Goal: Book appointment/travel/reservation

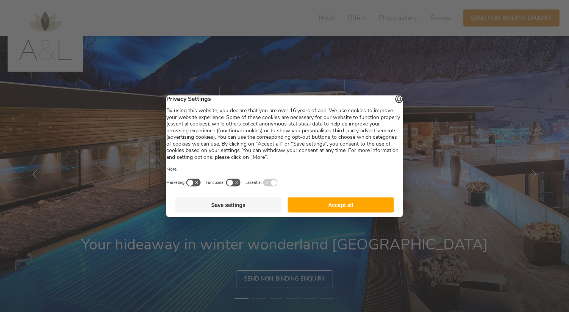
click at [334, 209] on button "Accept all" at bounding box center [341, 204] width 106 height 15
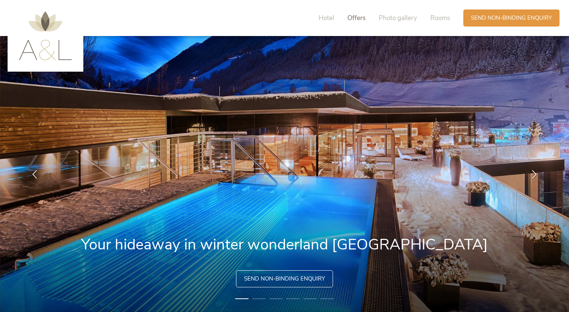
click at [355, 19] on span "Offers" at bounding box center [356, 18] width 18 height 9
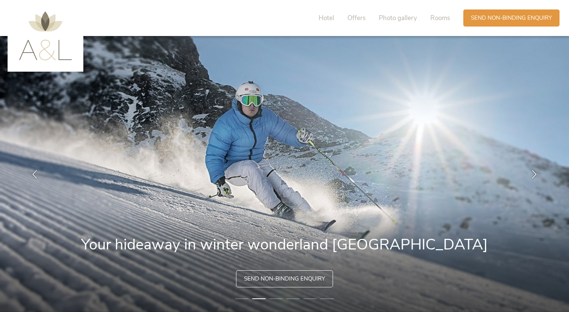
click at [242, 298] on li "1" at bounding box center [241, 299] width 13 height 8
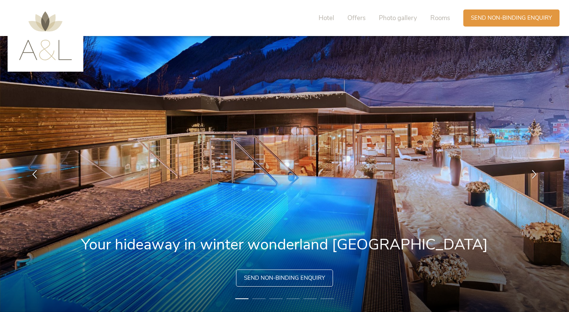
click at [268, 278] on span "Send non-binding enquiry" at bounding box center [284, 278] width 81 height 8
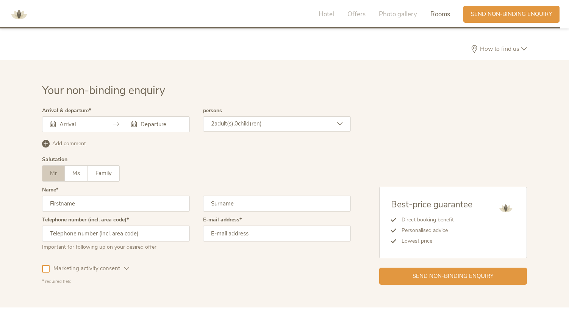
scroll to position [2077, 0]
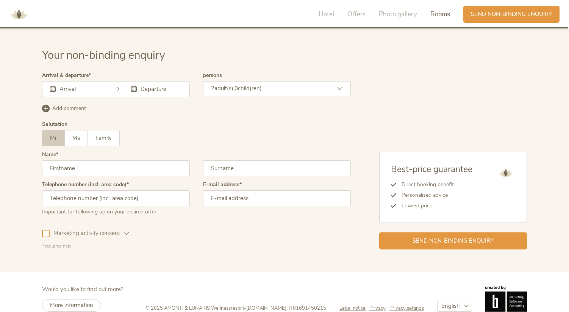
click at [81, 85] on input "text" at bounding box center [79, 89] width 43 height 8
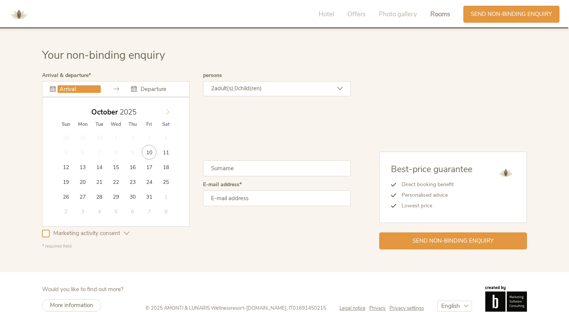
click at [167, 109] on icon at bounding box center [167, 111] width 5 height 5
type input "06.12.2025"
type input "13.12.2025"
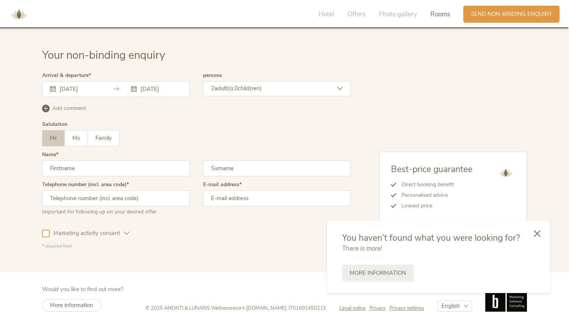
click at [130, 160] on input "text" at bounding box center [116, 168] width 148 height 16
type input "Mikhail"
type input "Belolipetskiy"
type input "015142488938"
type input "mbelolipetskiy@icloud.com"
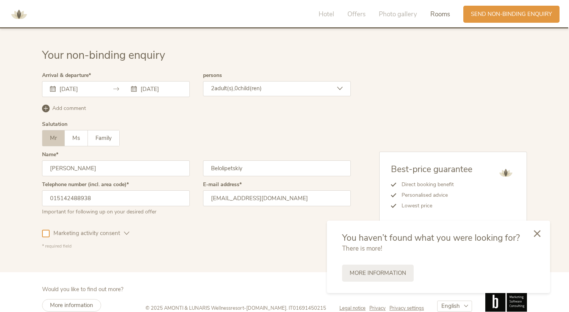
click at [152, 221] on div "Marketing activity consent Profiling activity consent" at bounding box center [196, 232] width 309 height 22
click at [55, 190] on input "015142488938" at bounding box center [116, 198] width 148 height 16
click at [54, 190] on input "015142488938" at bounding box center [116, 198] width 148 height 16
type input "+49 15142488938"
click at [115, 243] on div "Your non-binding enquiry Arrival & departure 06.12.2025 13.12.2025 December 202…" at bounding box center [284, 148] width 569 height 247
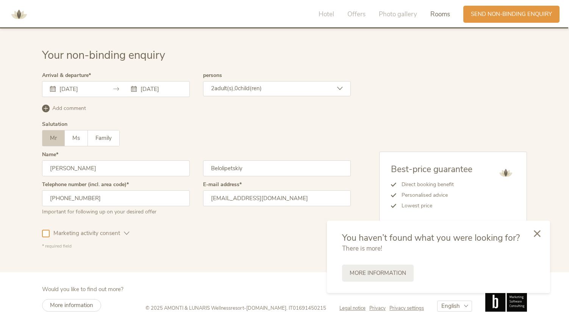
scroll to position [2080, 0]
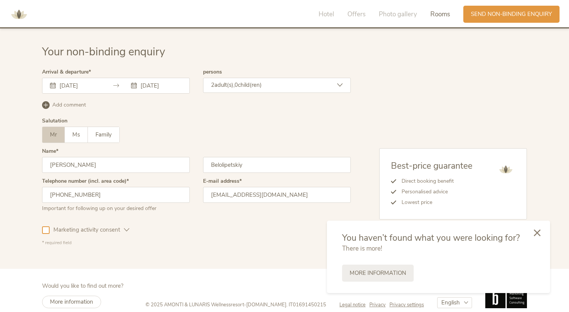
click at [539, 231] on icon at bounding box center [537, 232] width 7 height 7
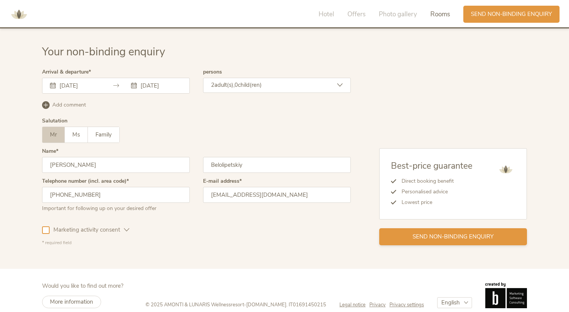
click at [411, 228] on div "Send non-binding enquiry" at bounding box center [453, 236] width 148 height 17
